Goal: Transaction & Acquisition: Download file/media

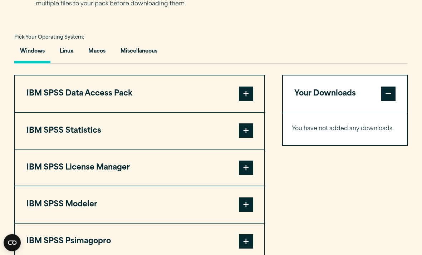
scroll to position [520, 0]
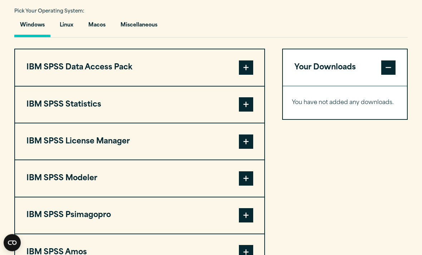
click at [247, 75] on span at bounding box center [246, 68] width 14 height 14
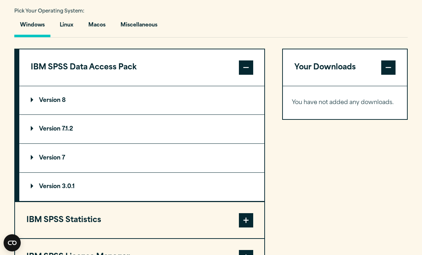
click at [249, 115] on summary "Version 8" at bounding box center [141, 100] width 245 height 29
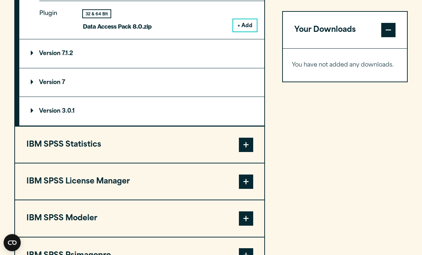
scroll to position [637, 0]
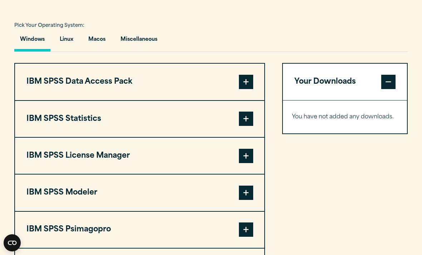
scroll to position [507, 0]
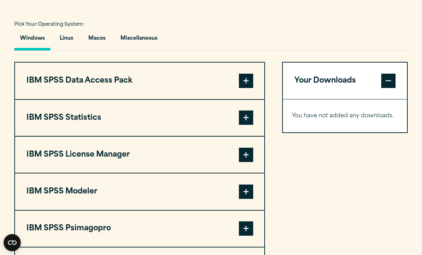
click at [245, 88] on span at bounding box center [246, 81] width 14 height 14
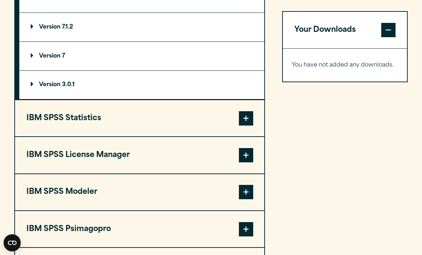
click at [243, 126] on span at bounding box center [246, 118] width 14 height 14
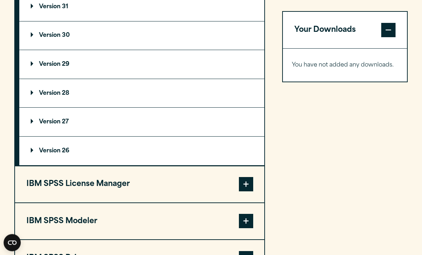
click at [182, 16] on summary "Version 31" at bounding box center [141, 7] width 245 height 29
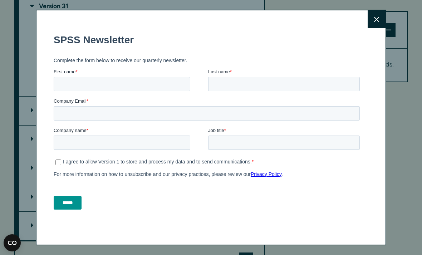
click at [374, 28] on button "Close" at bounding box center [377, 19] width 18 height 18
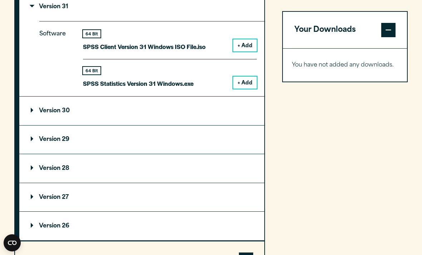
click at [243, 52] on button "+ Add" at bounding box center [245, 45] width 24 height 12
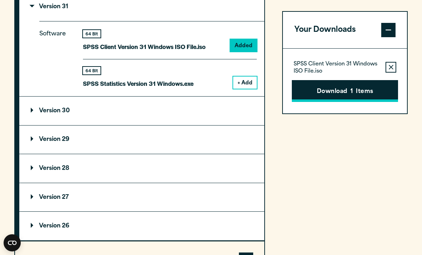
click at [369, 94] on button "Download 1 Items" at bounding box center [345, 91] width 107 height 22
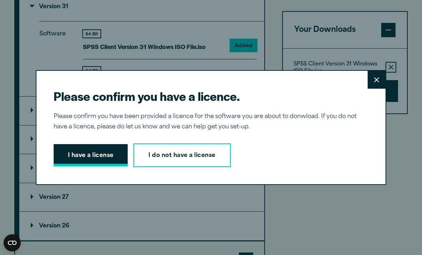
click at [107, 164] on button "I have a license" at bounding box center [91, 155] width 74 height 22
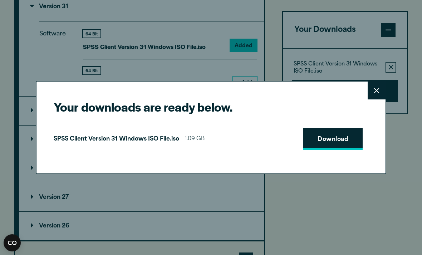
click at [328, 150] on link "Download" at bounding box center [332, 139] width 59 height 22
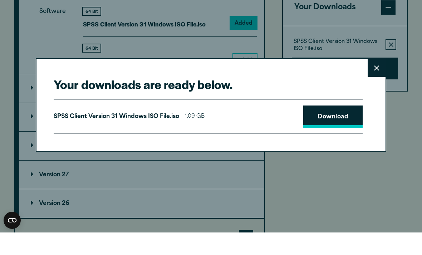
scroll to position [674, 0]
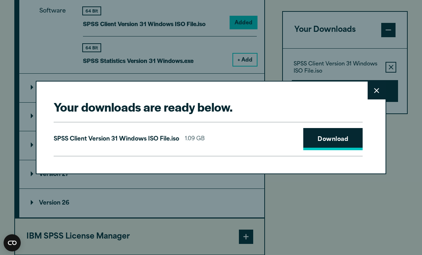
click at [339, 135] on link "Download" at bounding box center [332, 139] width 59 height 22
